Goal: Find specific page/section: Find specific page/section

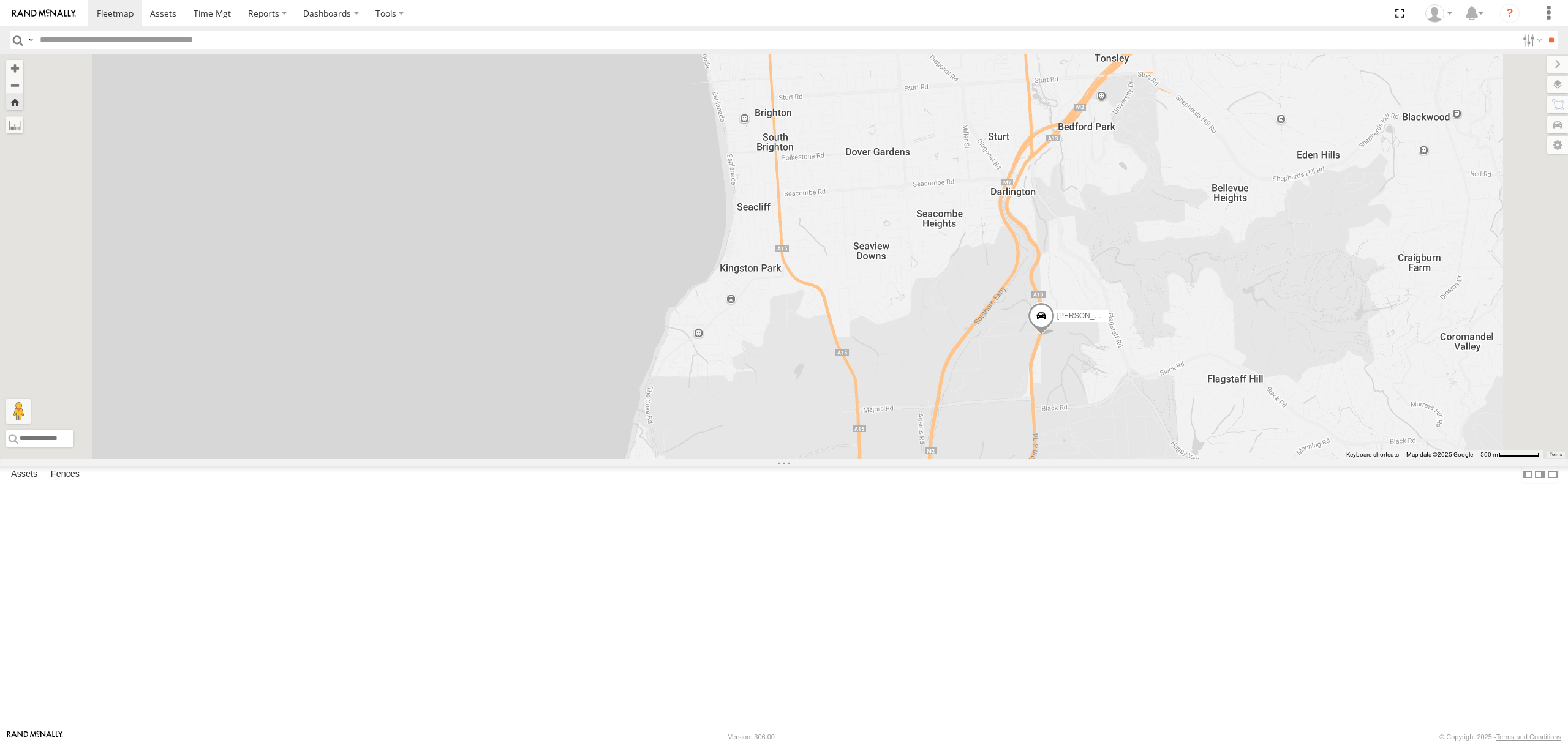
click at [0, 0] on div "SB25LM - (6P HINO) R6 All Assets [GEOGRAPHIC_DATA] -34.93802 138.57596 Video 12…" at bounding box center [0, 0] width 0 height 0
click at [0, 0] on div "SB25LM - (6P HINO) R6" at bounding box center [0, 0] width 0 height 0
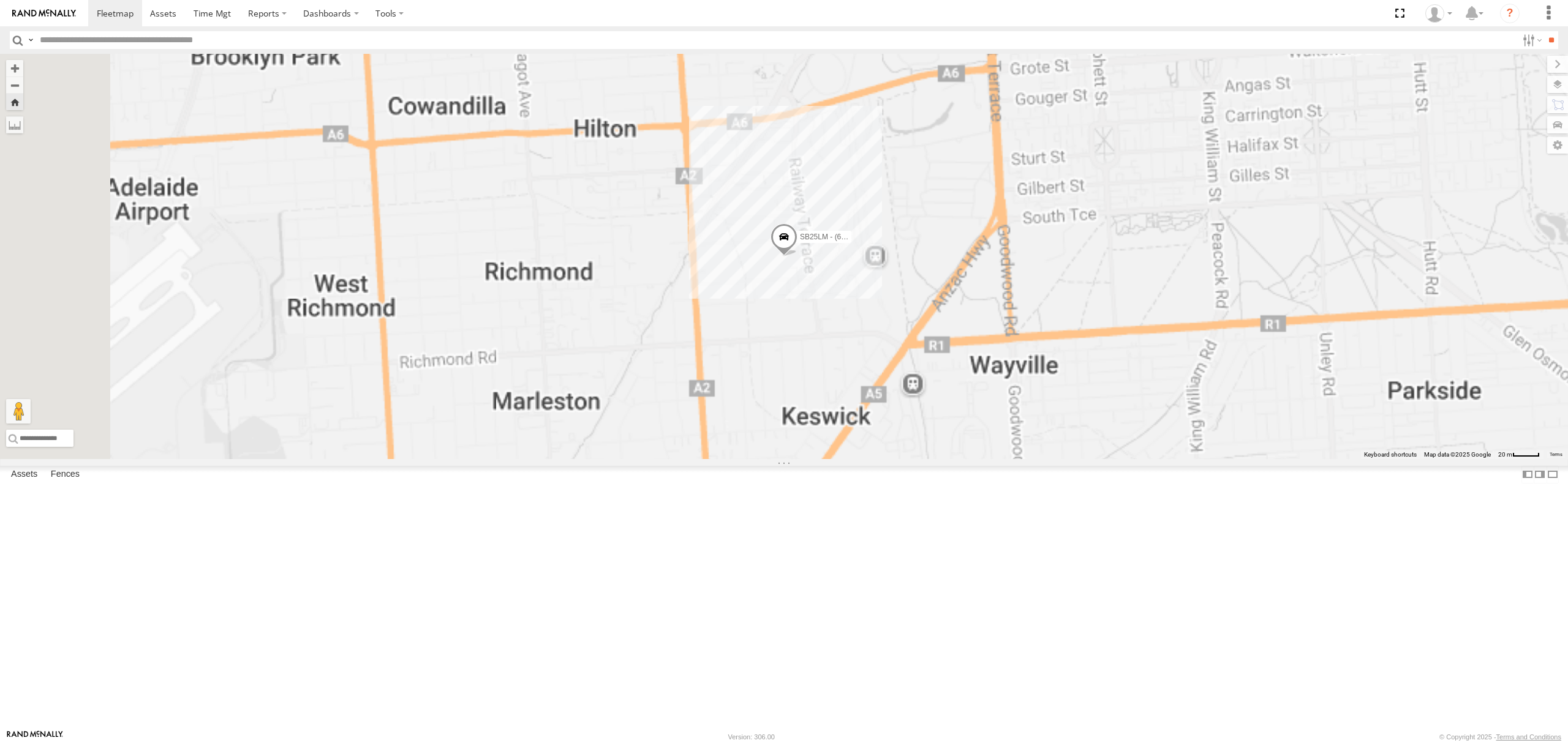
click at [0, 0] on div "S254CLT - [PERSON_NAME] All Assets" at bounding box center [0, 0] width 0 height 0
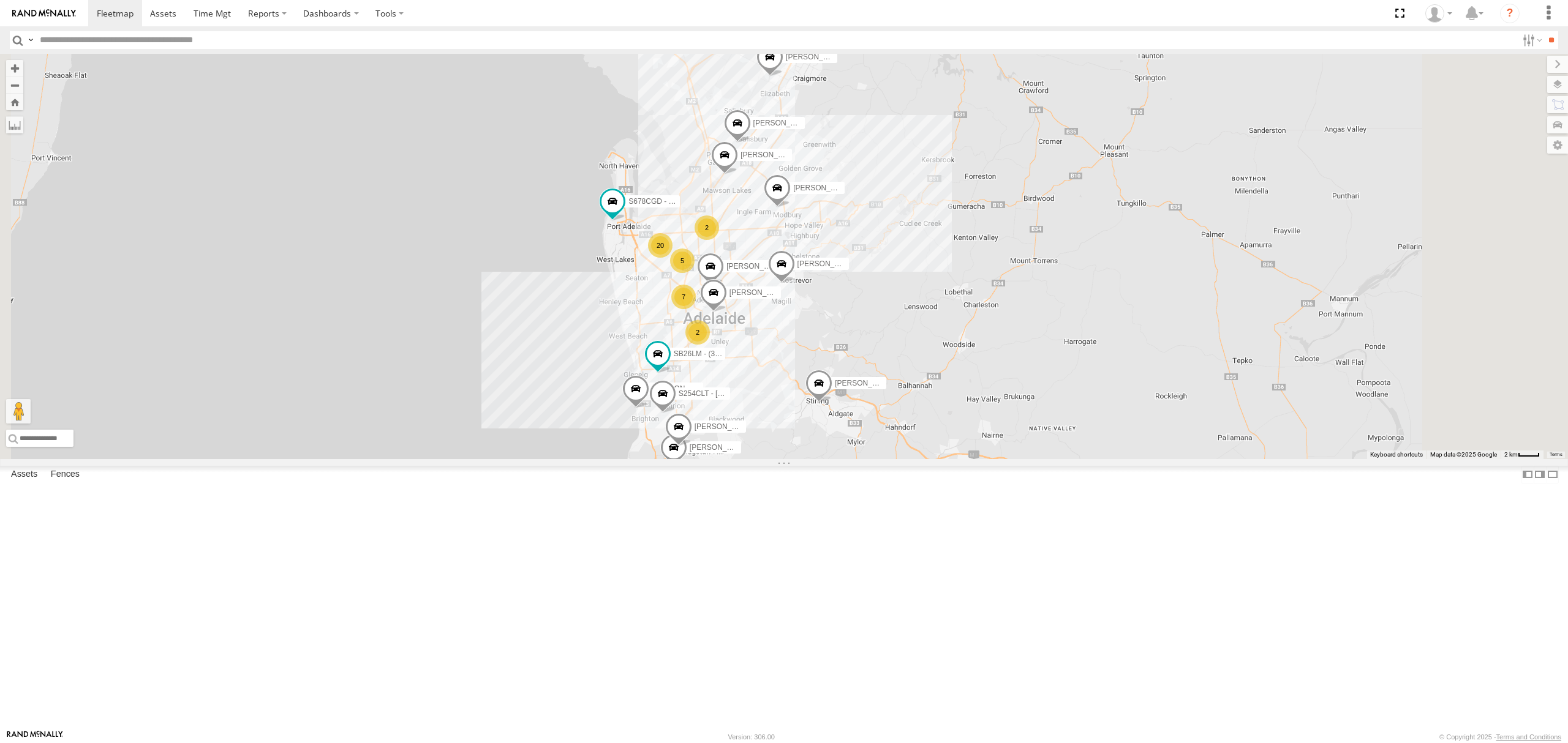
click at [0, 0] on div "All Assets" at bounding box center [0, 0] width 0 height 0
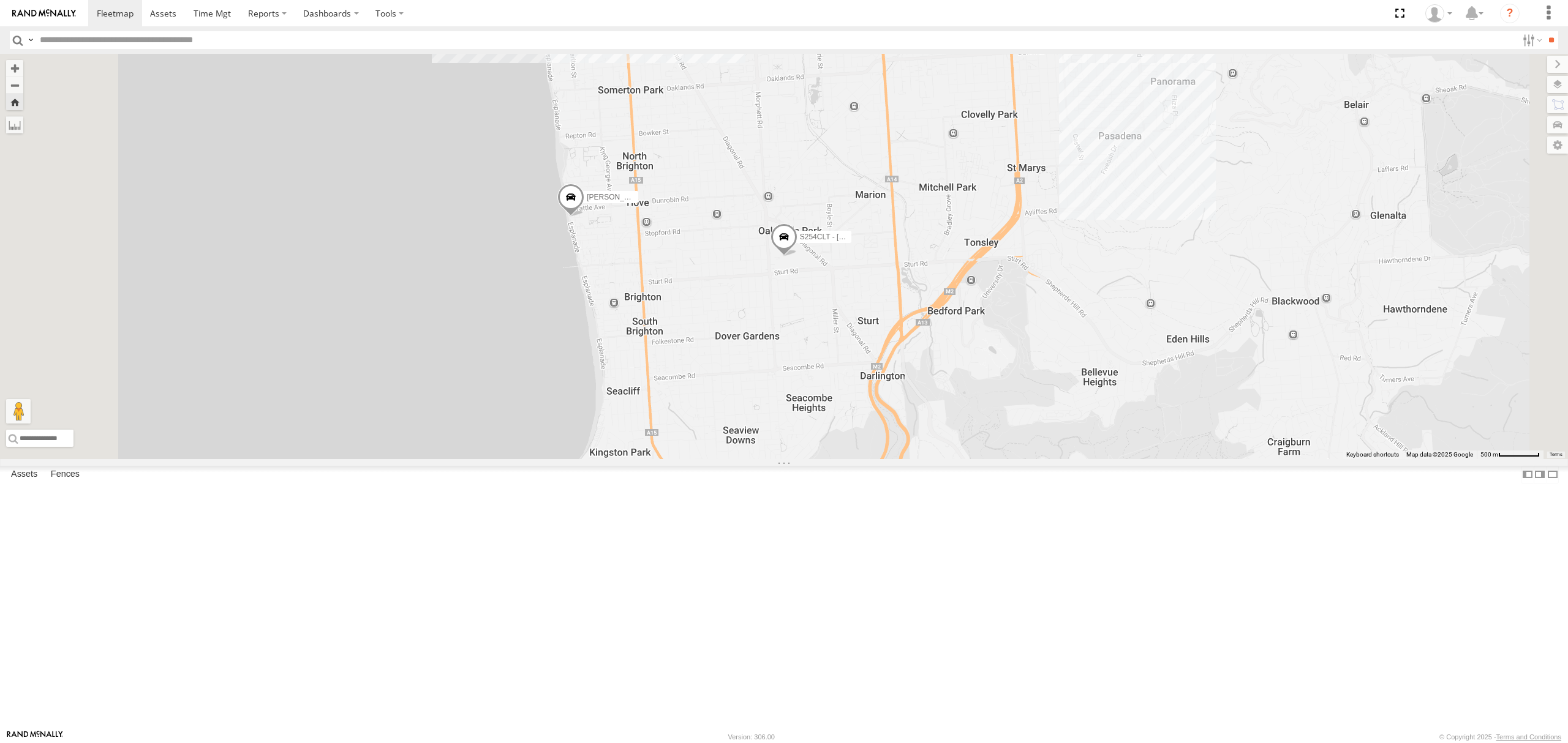
click at [0, 0] on div "SB26LM - (3P HINO) R7" at bounding box center [0, 0] width 0 height 0
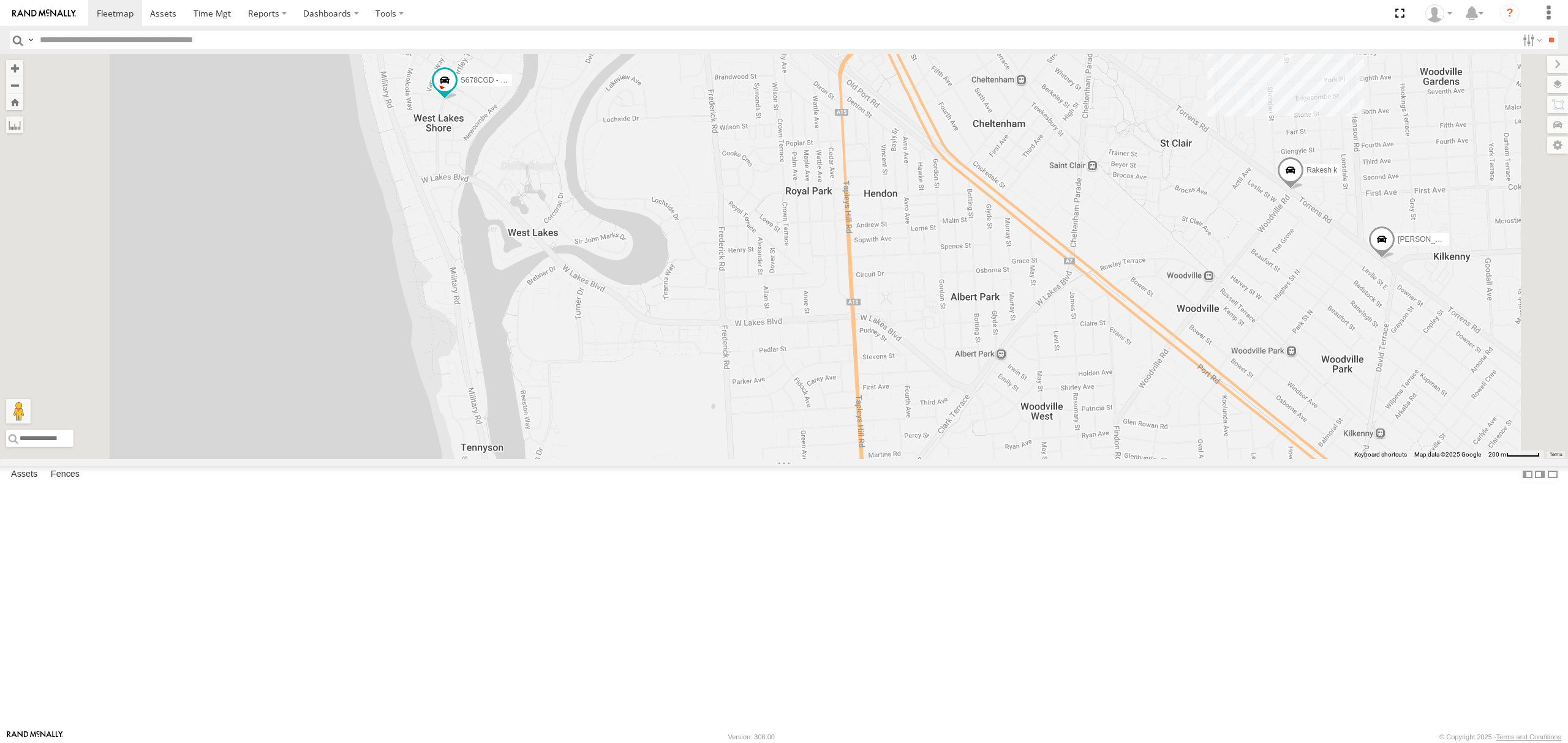
drag, startPoint x: 1172, startPoint y: 544, endPoint x: 1048, endPoint y: 561, distance: 125.2
click at [1052, 459] on div "SB25LM - (6P HINO) R6 S254CLT - [PERSON_NAME] SB26LM - (3P HINO) R7 [PERSON_NAM…" at bounding box center [784, 256] width 1568 height 405
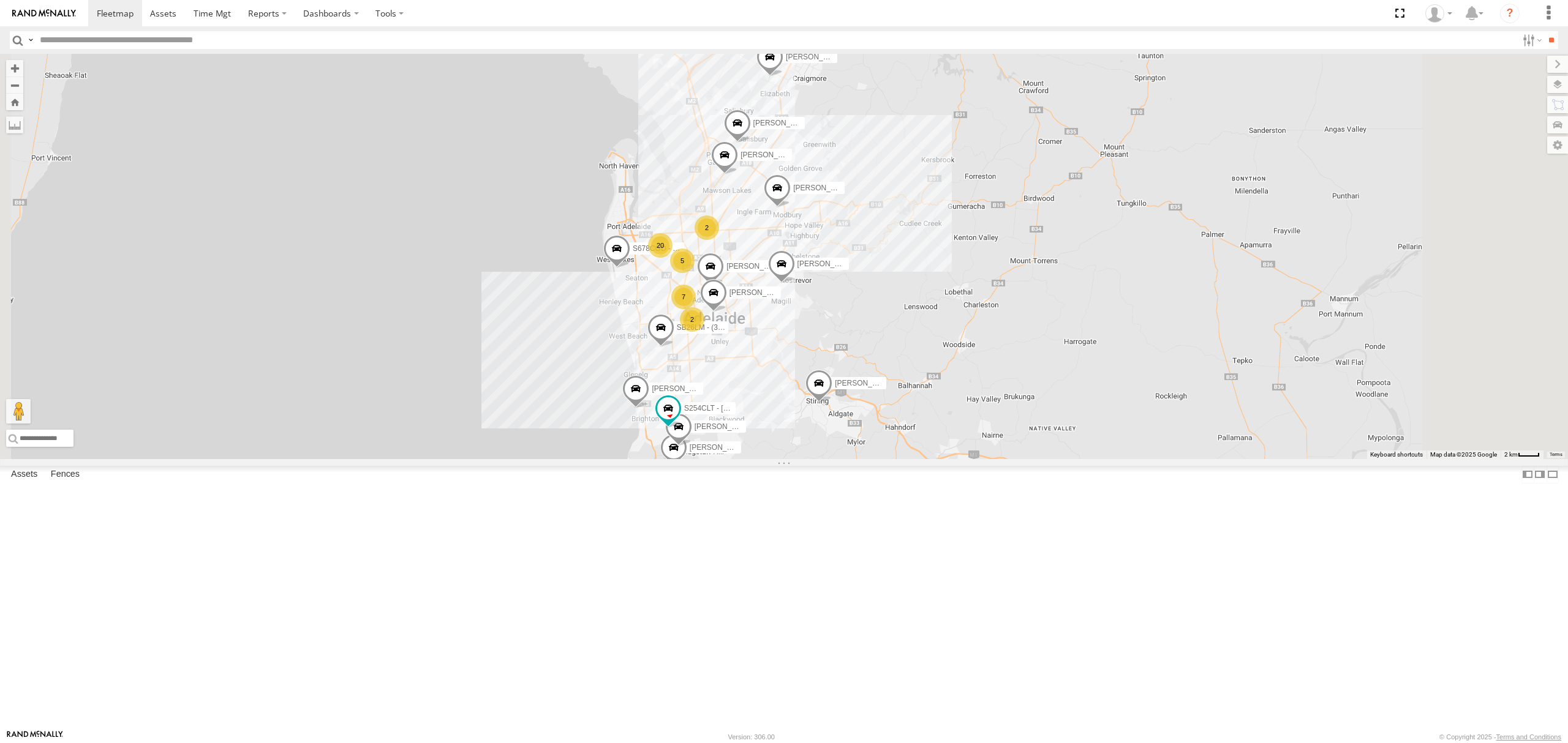
click at [0, 0] on div "SB25LM - (6P HINO) R6 All Assets" at bounding box center [0, 0] width 0 height 0
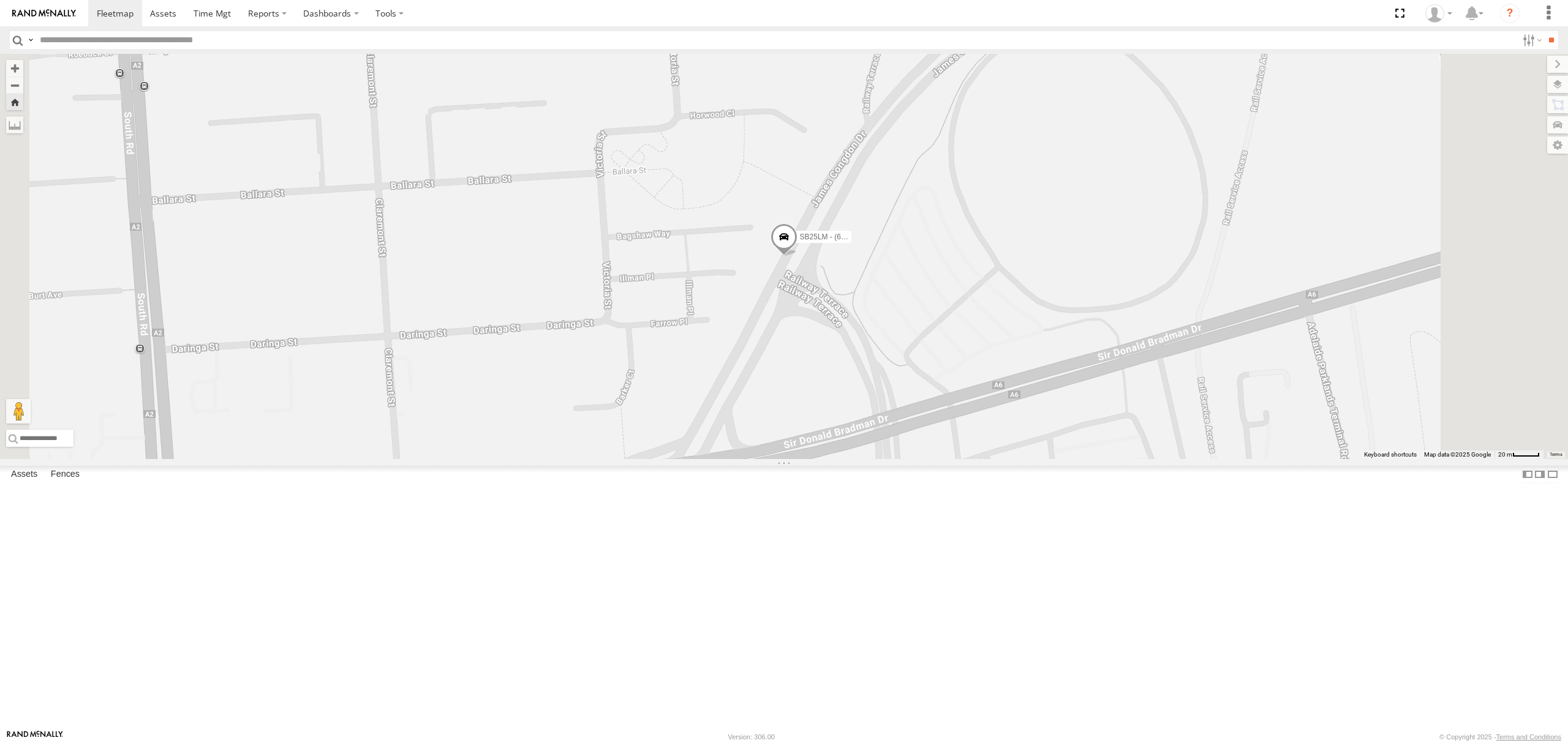
click at [0, 0] on div "4.6" at bounding box center [0, 0] width 0 height 0
click at [0, 0] on div "S678CGD - Fridge It Sprinter All Assets" at bounding box center [0, 0] width 0 height 0
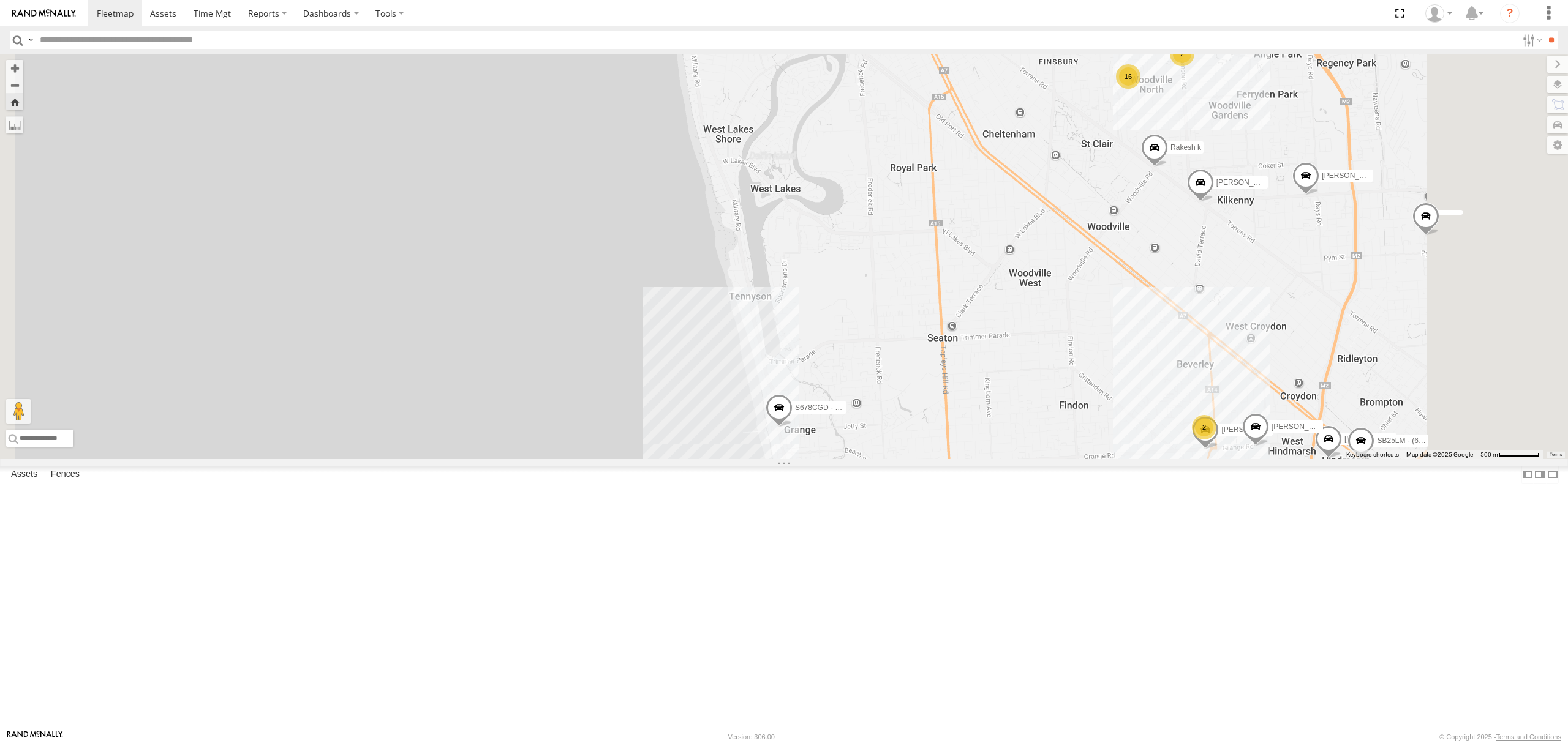
drag, startPoint x: 129, startPoint y: 101, endPoint x: 198, endPoint y: 101, distance: 69.0
click at [0, 0] on div "13.5" at bounding box center [0, 0] width 0 height 0
click at [0, 0] on div "All Assets" at bounding box center [0, 0] width 0 height 0
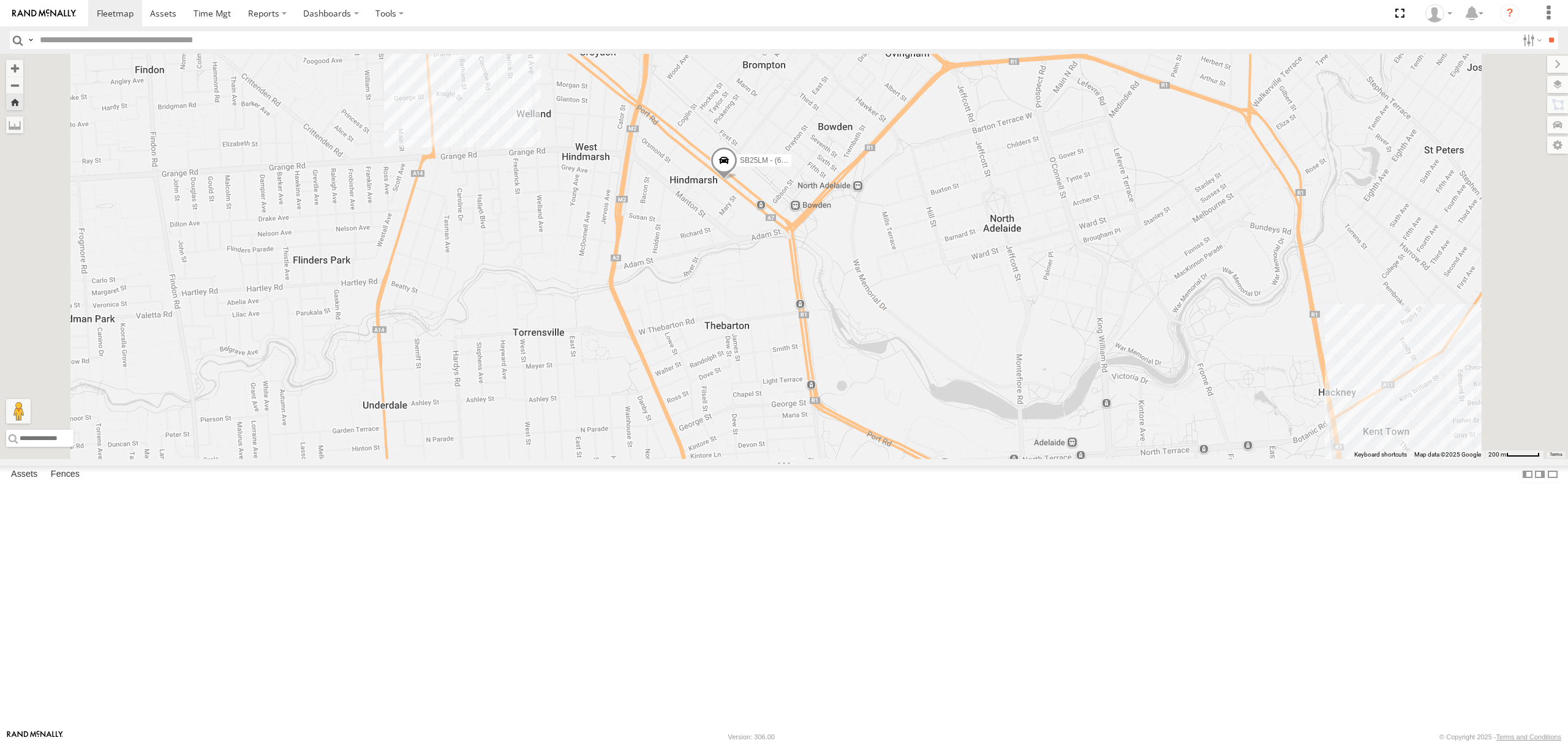
click at [0, 0] on div "All Assets" at bounding box center [0, 0] width 0 height 0
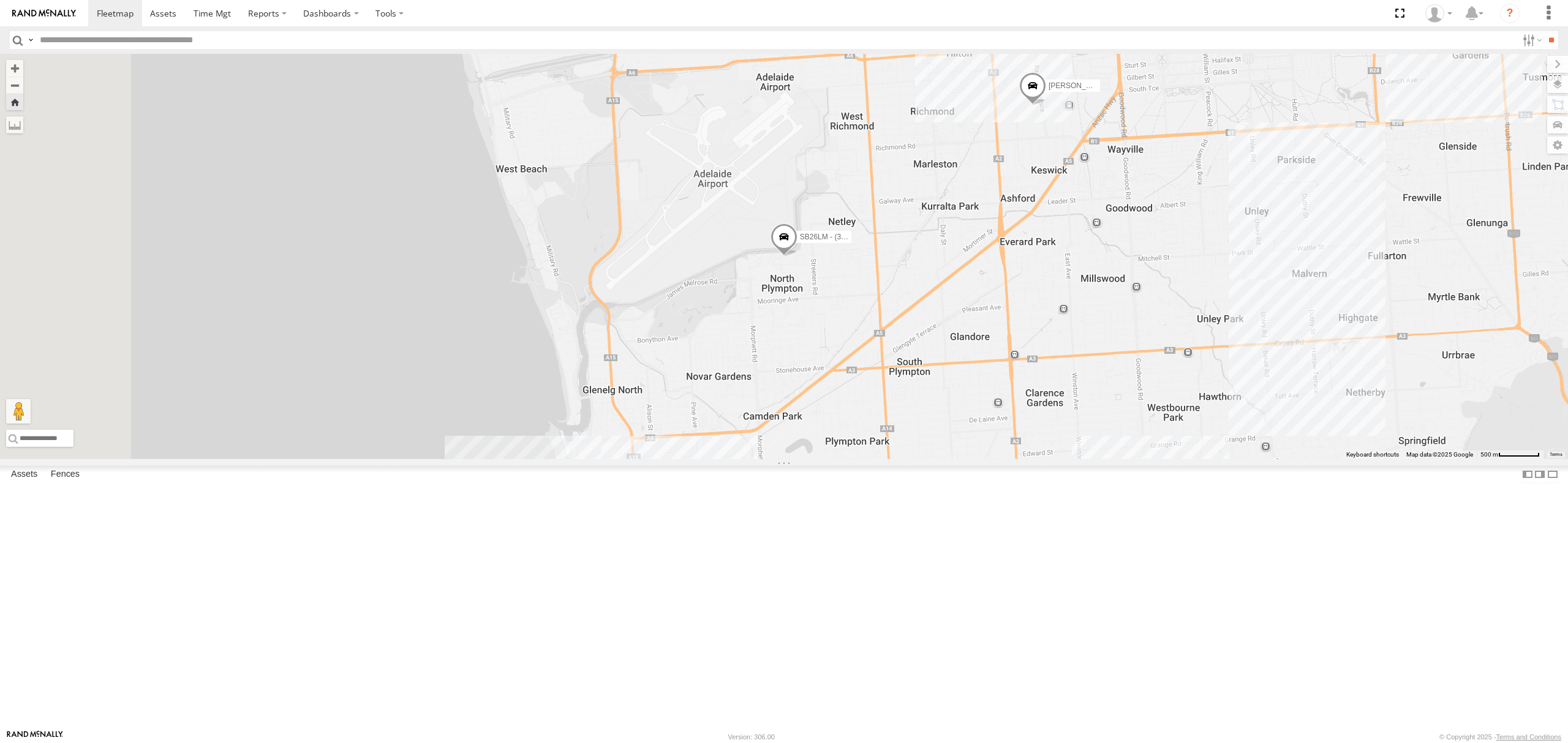
drag, startPoint x: 84, startPoint y: 83, endPoint x: 230, endPoint y: 95, distance: 146.5
click at [0, 0] on div "S254CLT - [PERSON_NAME]" at bounding box center [0, 0] width 0 height 0
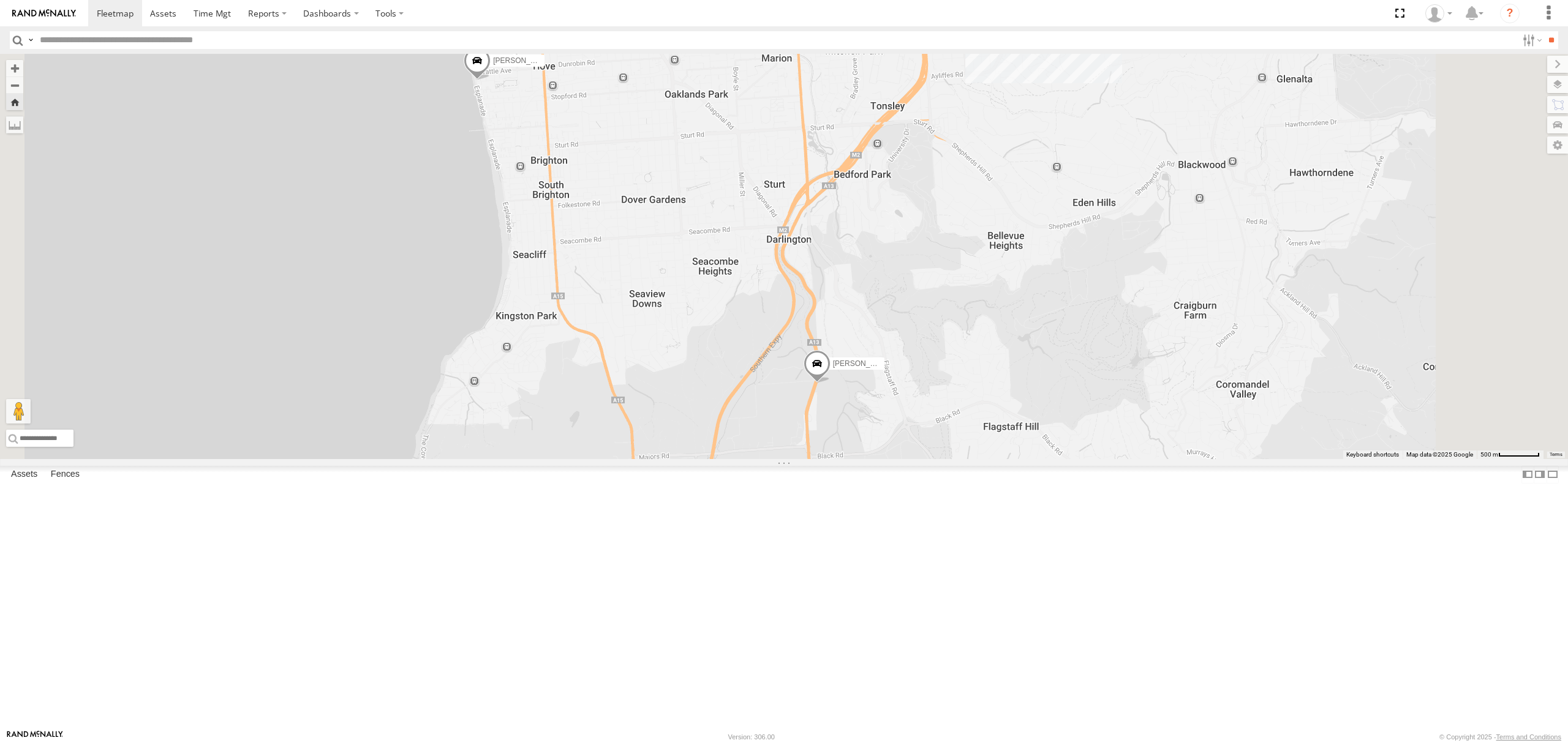
click at [0, 0] on div "SB25LM - (6P HINO) R6 All Assets" at bounding box center [0, 0] width 0 height 0
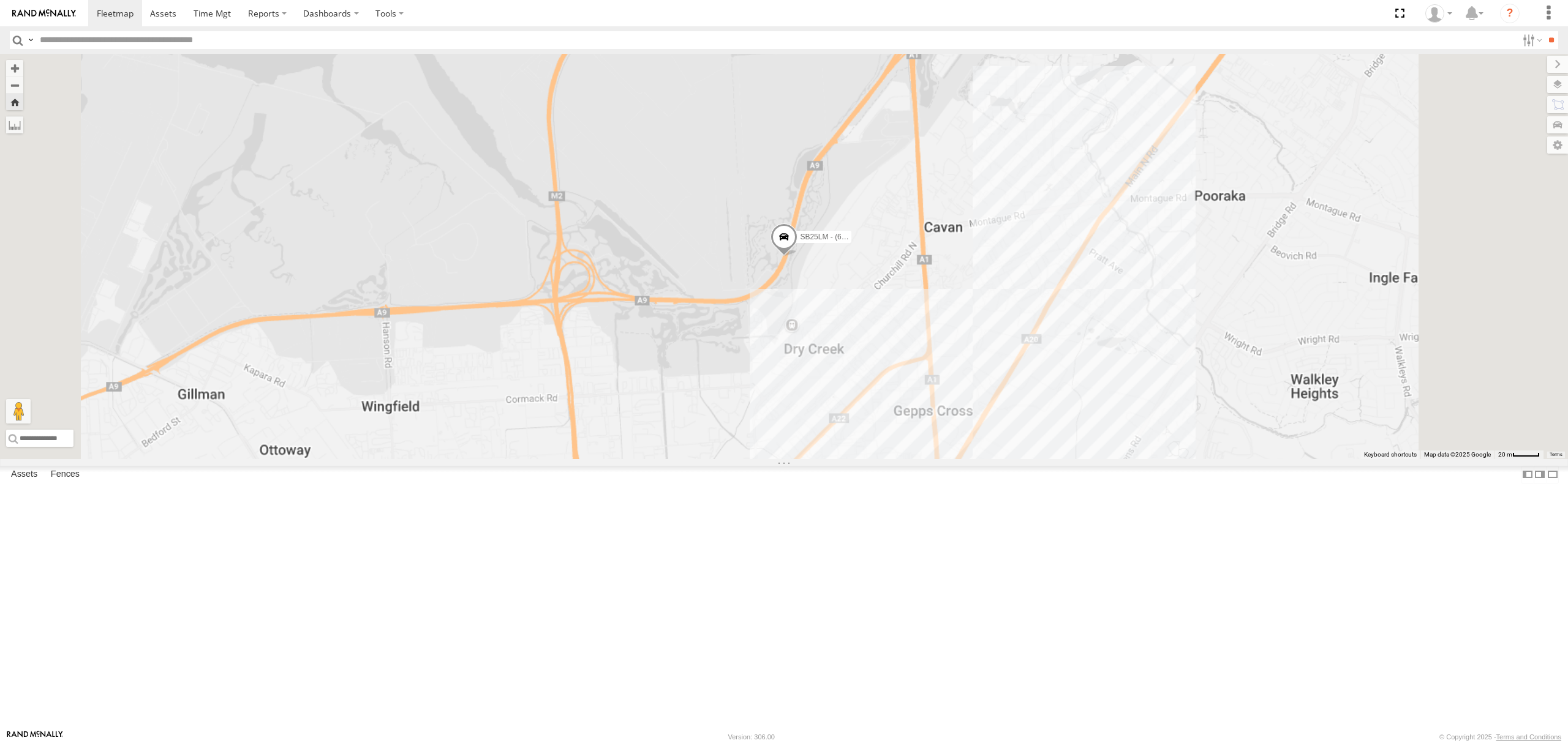
click at [0, 0] on div "All Assets" at bounding box center [0, 0] width 0 height 0
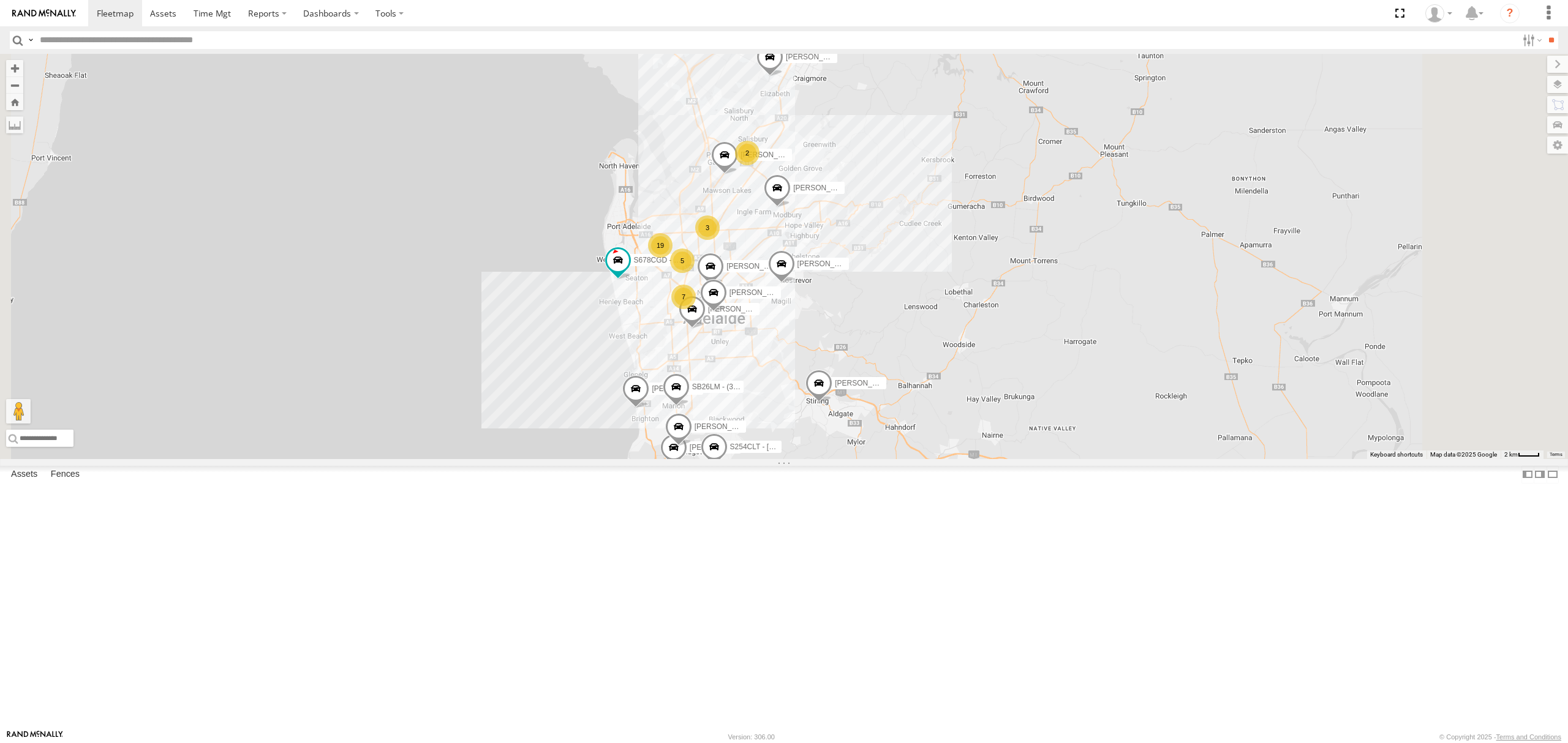
click at [116, 37] on input "text" at bounding box center [776, 40] width 1482 height 18
type input "******"
